Goal: Transaction & Acquisition: Book appointment/travel/reservation

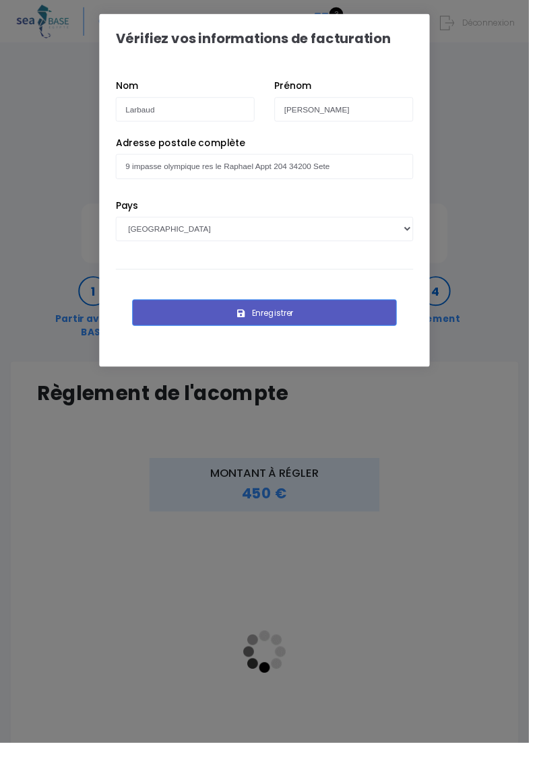
click at [303, 318] on button "Enregistrer" at bounding box center [269, 318] width 269 height 27
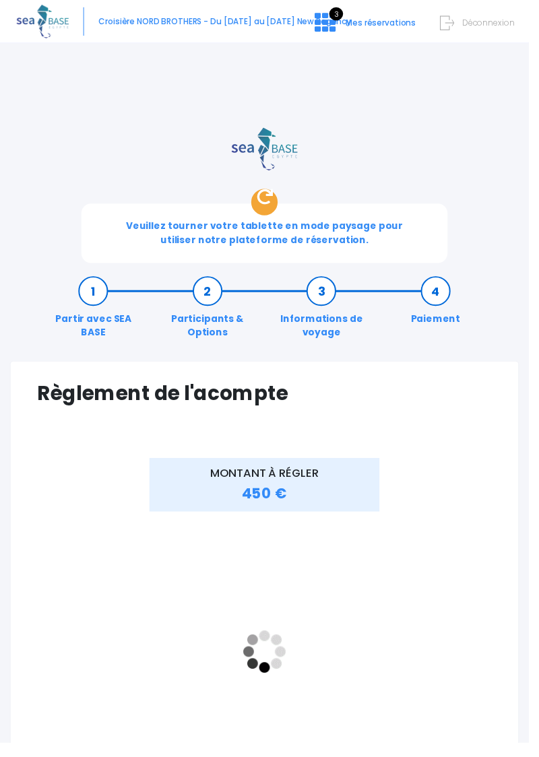
click at [108, 293] on link "Partir avec SEA BASE" at bounding box center [95, 317] width 116 height 57
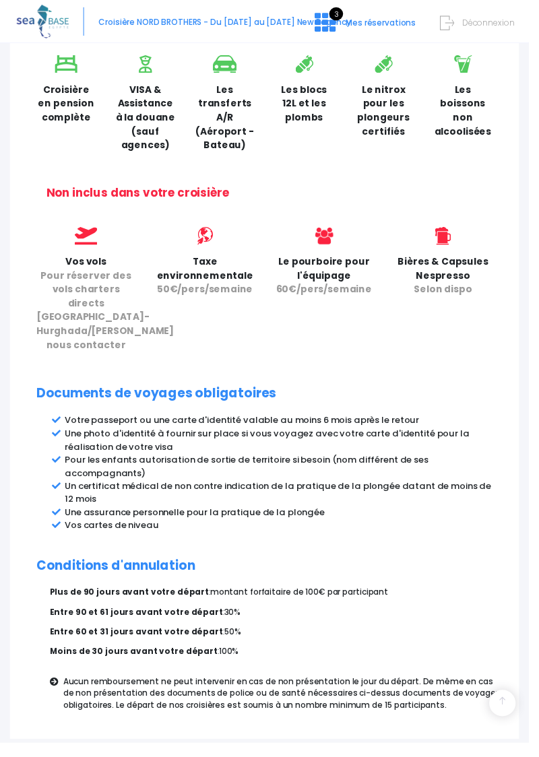
scroll to position [738, 0]
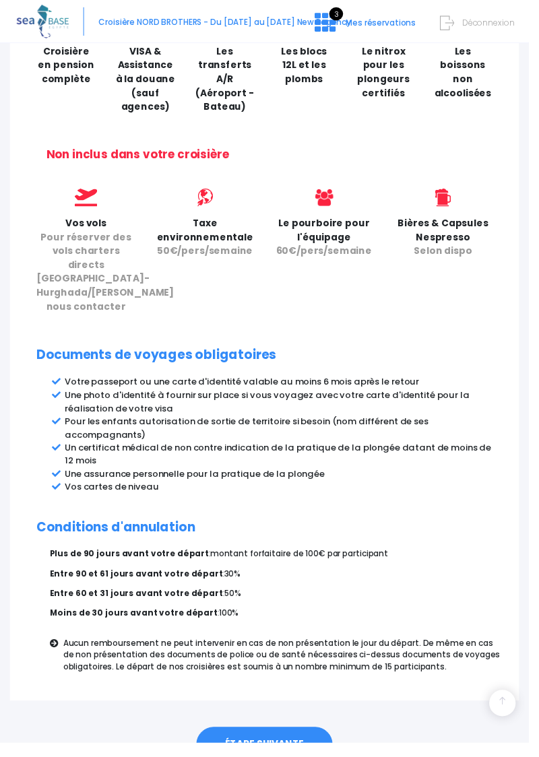
click at [289, 756] on link "ÉTAPE SUIVANTE" at bounding box center [269, 757] width 139 height 35
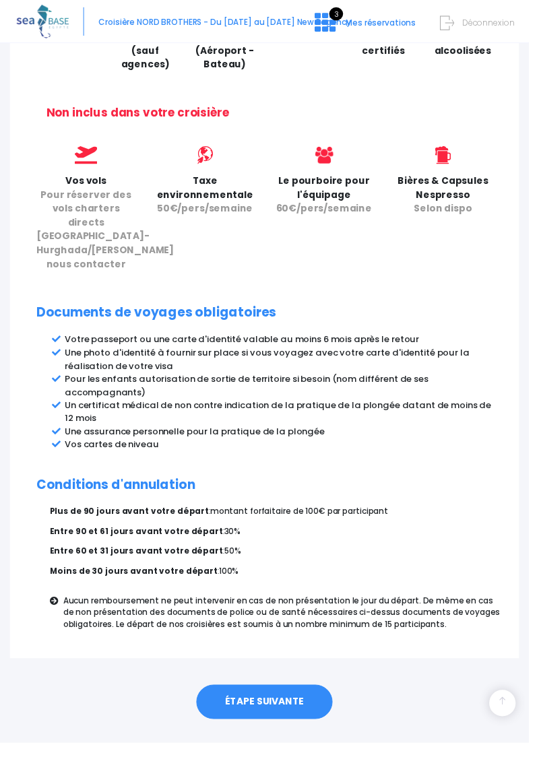
scroll to position [782, 0]
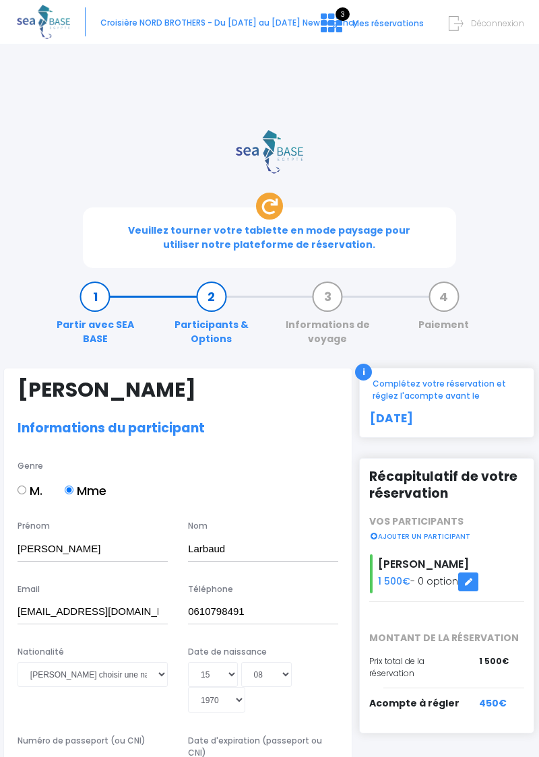
select select "N3"
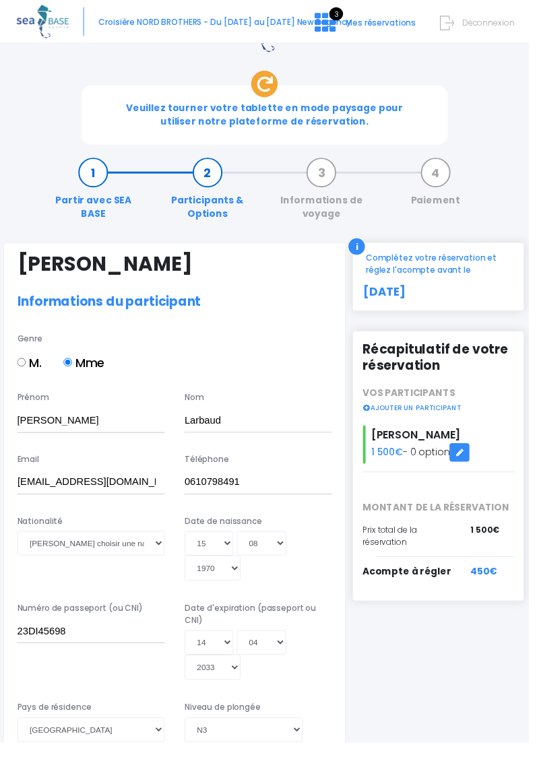
scroll to position [121, 0]
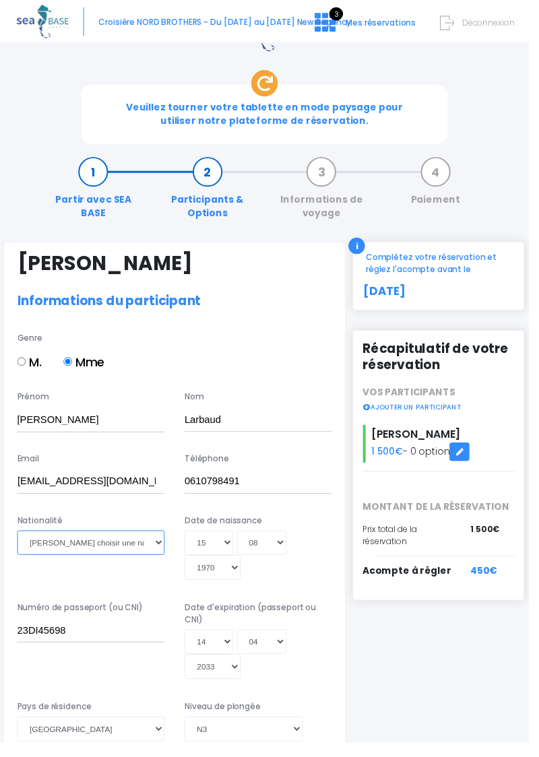
click at [155, 558] on select "Veuillez choisir une nationalité Afghane Albanaise Algerienne Allemande America…" at bounding box center [93, 553] width 150 height 25
select select "Française"
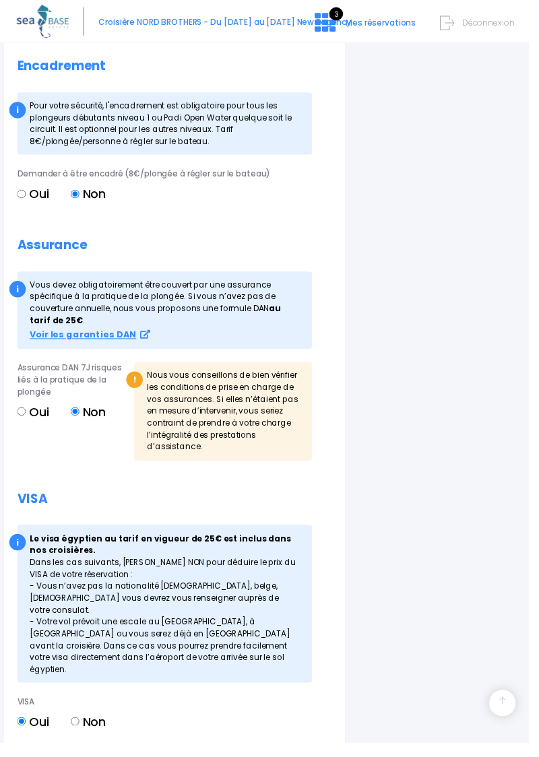
scroll to position [1591, 0]
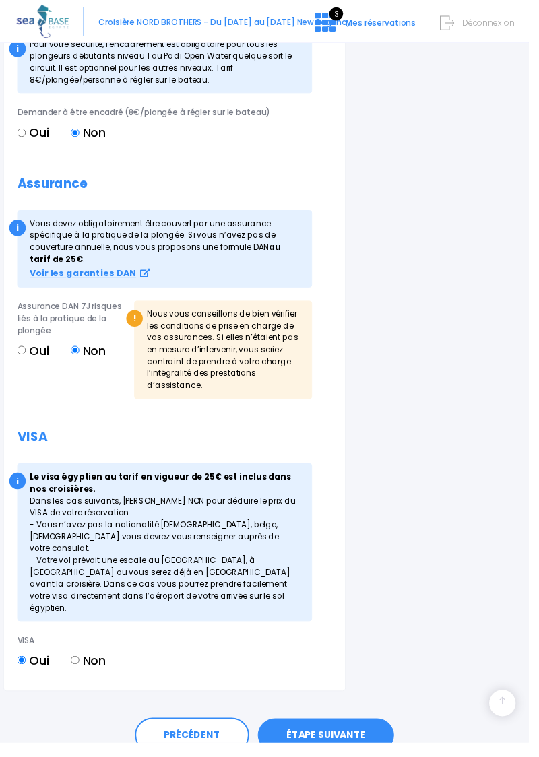
scroll to position [1640, 0]
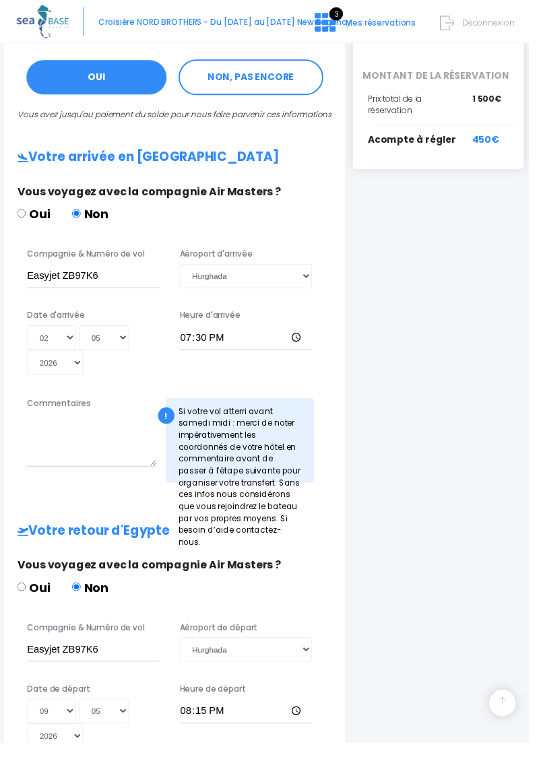
scroll to position [654, 0]
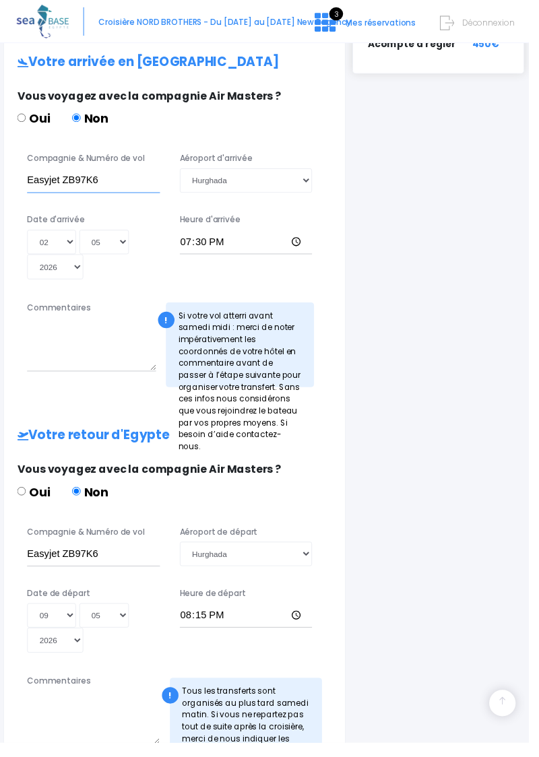
click at [130, 191] on input "Easyjet ZB97K6" at bounding box center [95, 184] width 135 height 25
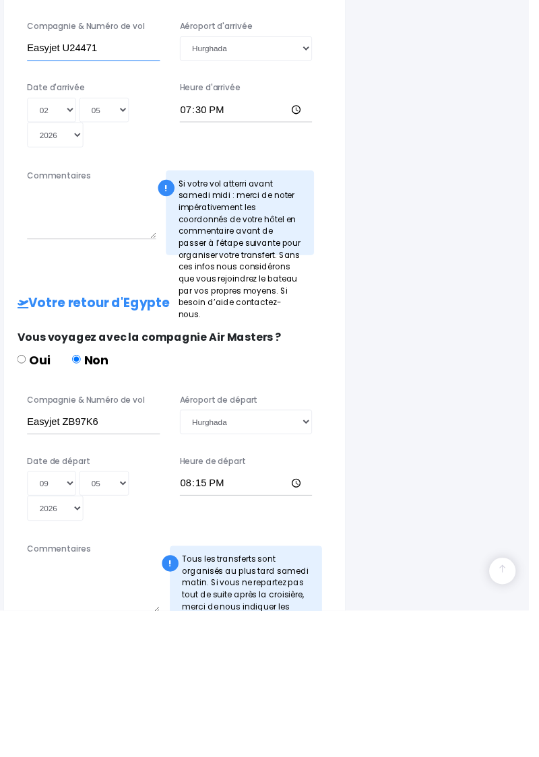
type input "Easyjet U24471"
click at [120, 577] on input "Easyjet ZB97K6" at bounding box center [95, 564] width 135 height 25
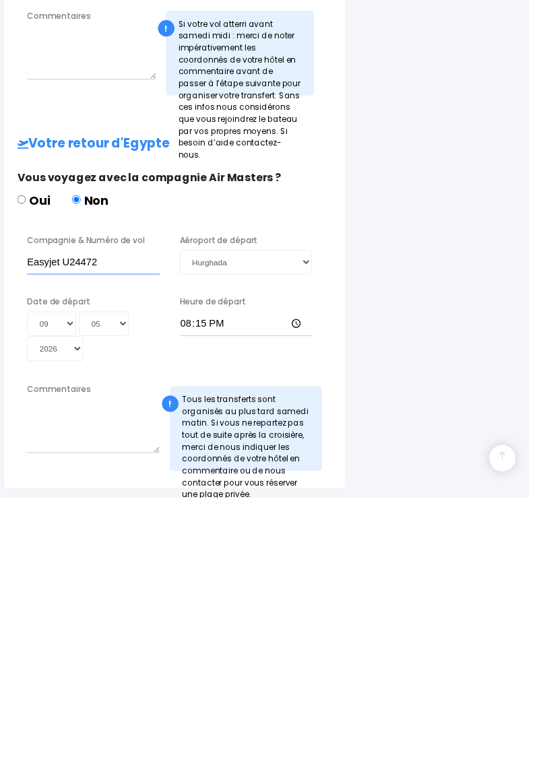
scroll to position [748, 0]
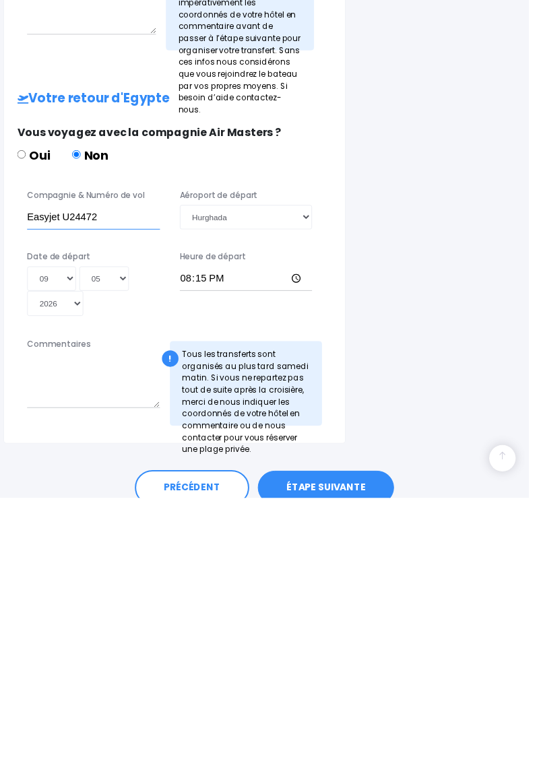
type input "Easyjet U24472"
click at [341, 755] on link "ÉTAPE SUIVANTE" at bounding box center [332, 746] width 139 height 35
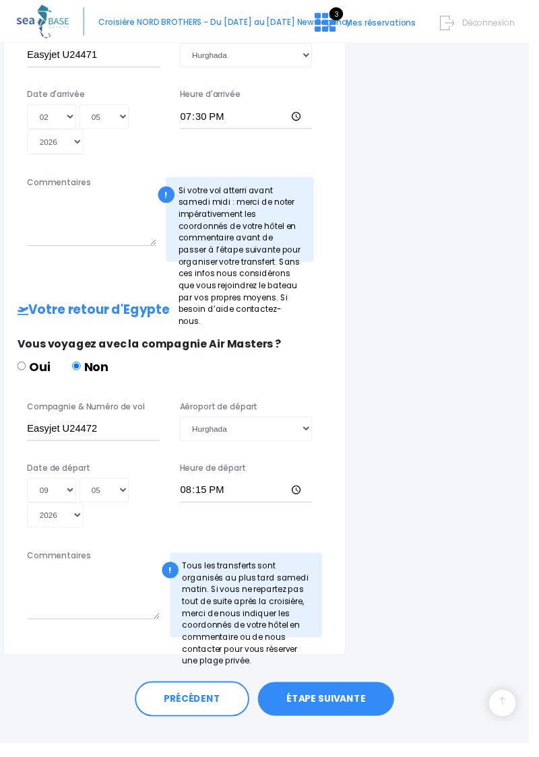
scroll to position [792, 0]
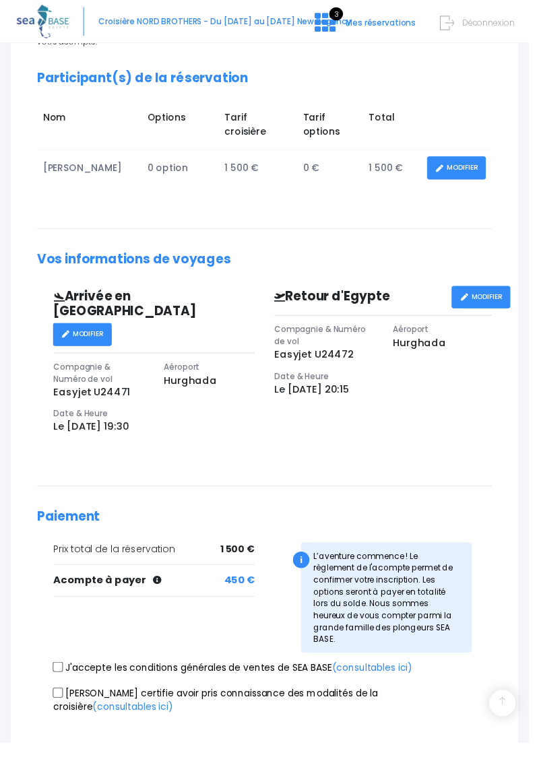
scroll to position [415, 0]
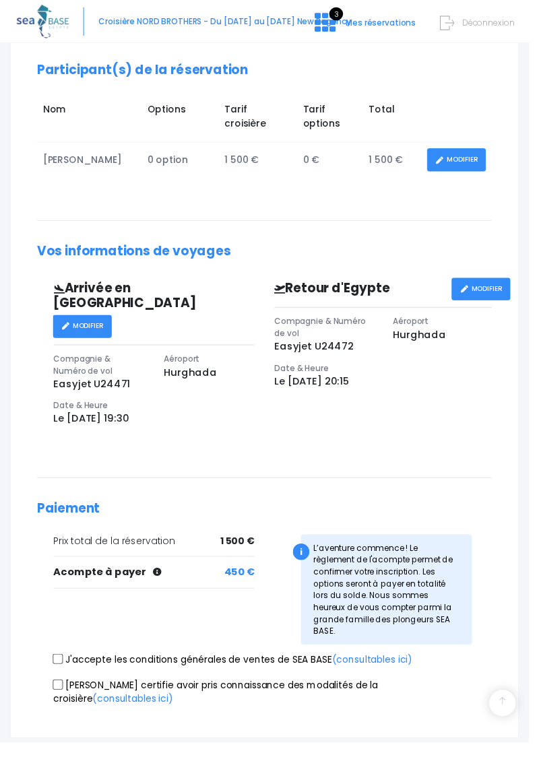
click at [61, 666] on input "J'accepte les conditions générales de ventes de SEA BASE (consultables ici)" at bounding box center [59, 671] width 11 height 11
checkbox input "true"
click at [62, 692] on input "Je certifie avoir pris connaissance des modalités de la croisière (consultables…" at bounding box center [59, 697] width 11 height 11
checkbox input "true"
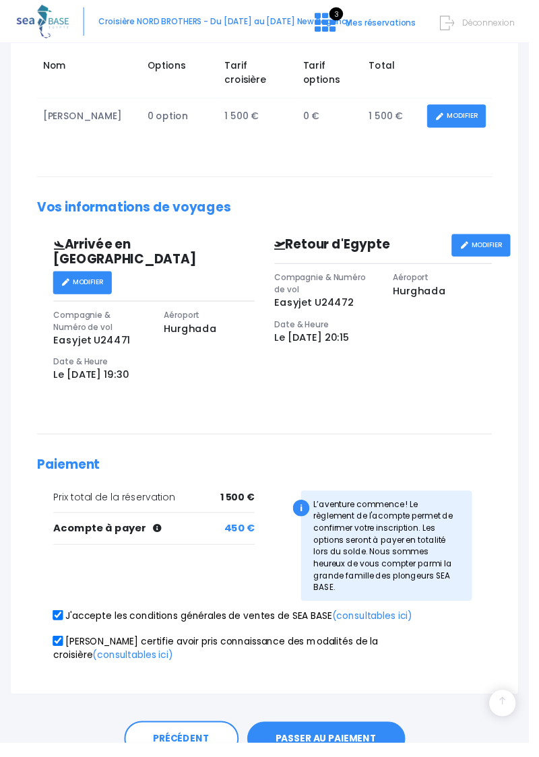
scroll to position [463, 0]
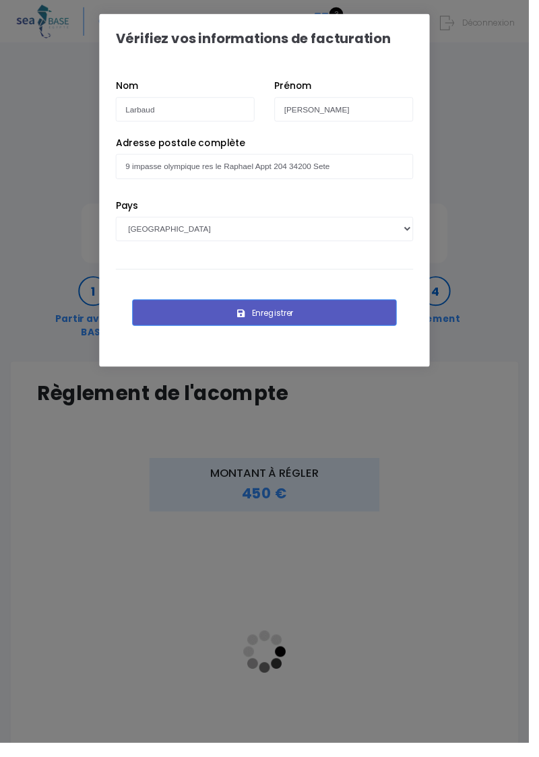
click at [287, 320] on button "Enregistrer" at bounding box center [269, 318] width 269 height 27
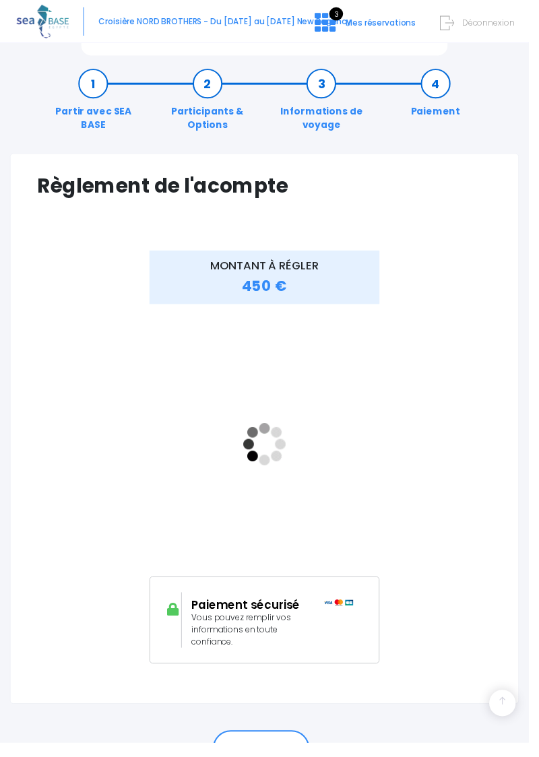
scroll to position [215, 0]
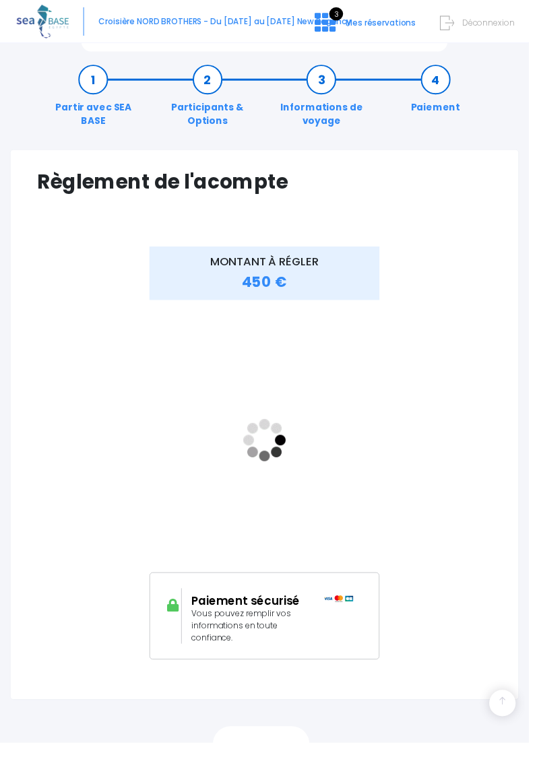
click at [278, 756] on link "RETOUR" at bounding box center [266, 758] width 98 height 36
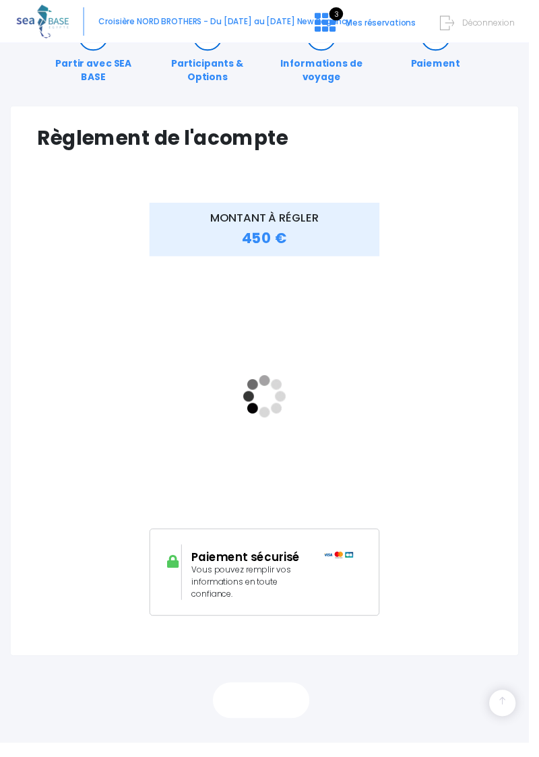
scroll to position [266, 0]
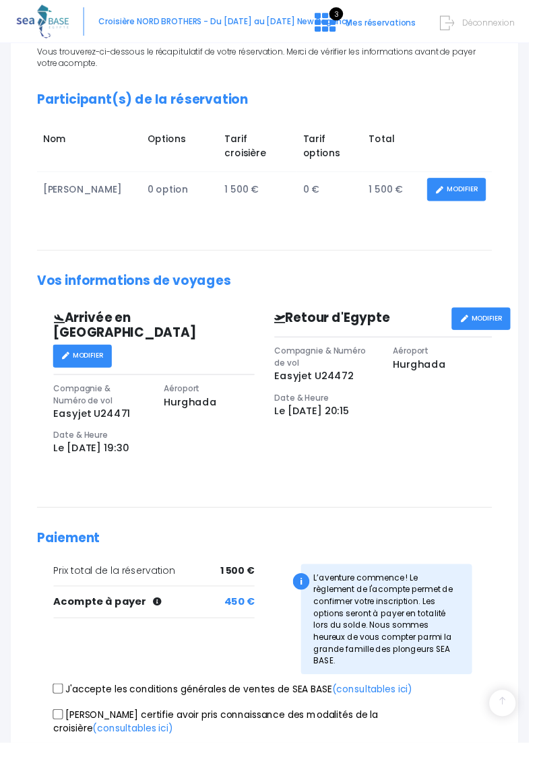
scroll to position [415, 0]
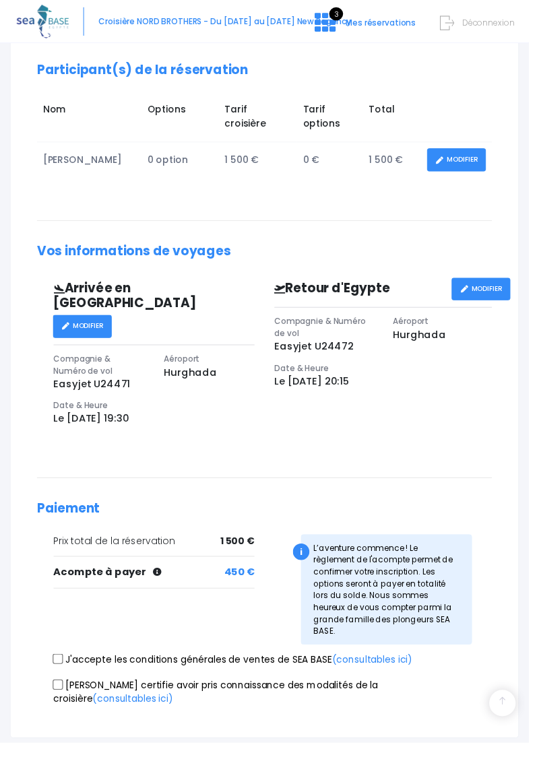
click at [54, 666] on input "J'accepte les conditions générales de ventes de SEA BASE (consultables ici)" at bounding box center [59, 671] width 11 height 11
checkbox input "true"
click at [55, 691] on div "Je certifie avoir pris connaissance des modalités de la croisière (consultables…" at bounding box center [269, 707] width 463 height 32
click at [61, 692] on input "Je certifie avoir pris connaissance des modalités de la croisière (consultables…" at bounding box center [59, 697] width 11 height 11
checkbox input "true"
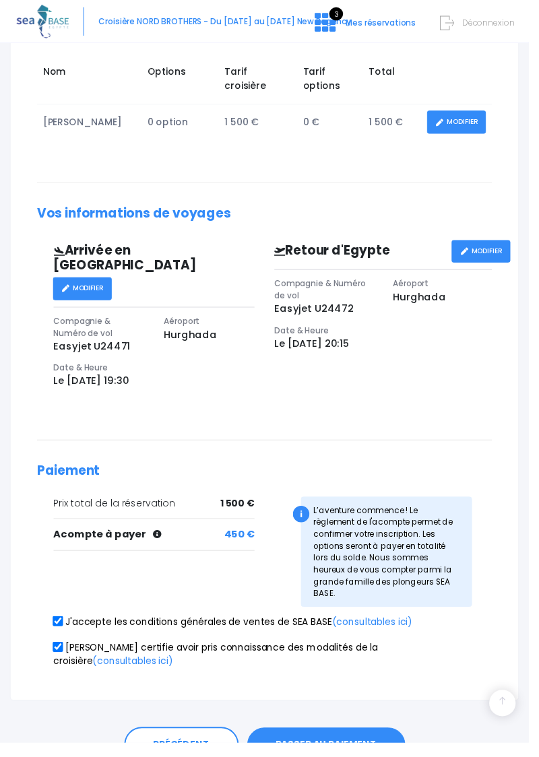
scroll to position [462, 0]
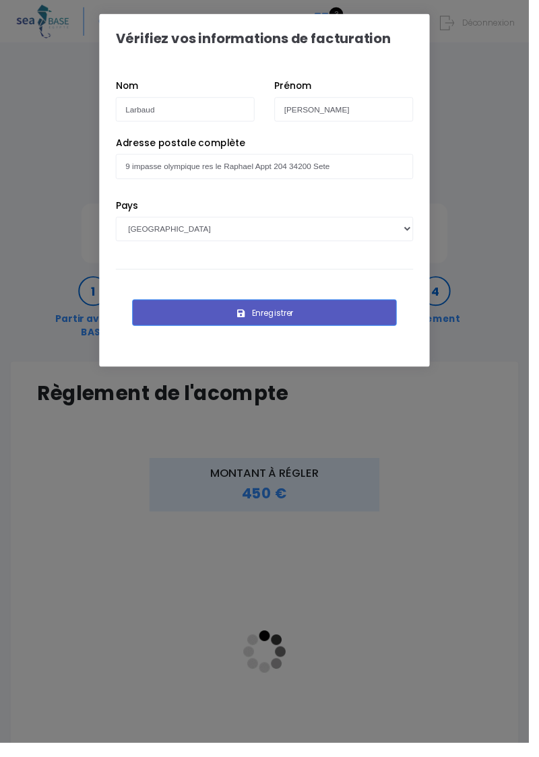
click at [291, 314] on button "Enregistrer" at bounding box center [269, 318] width 269 height 27
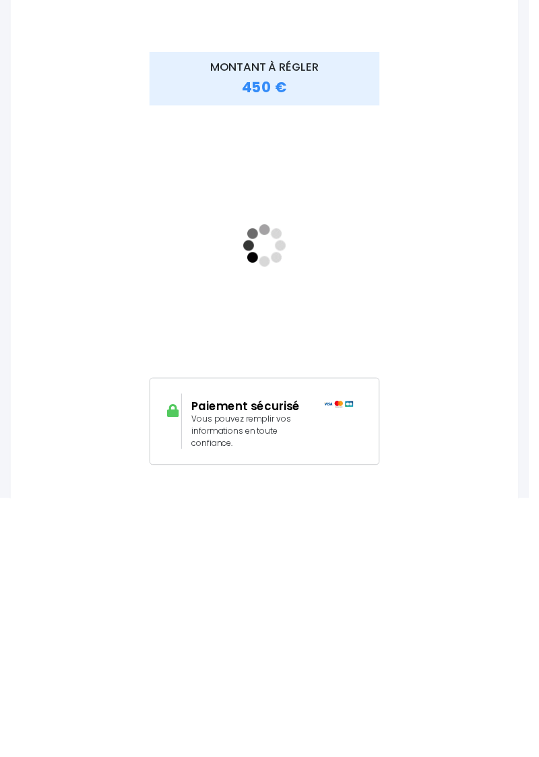
scroll to position [164, 0]
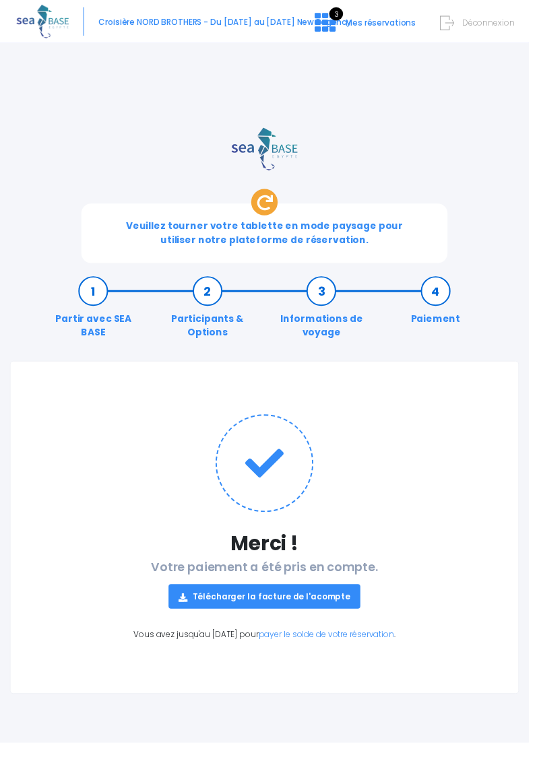
click at [296, 611] on link "Télécharger la facture de l'acompte" at bounding box center [269, 607] width 195 height 25
